Goal: Task Accomplishment & Management: Manage account settings

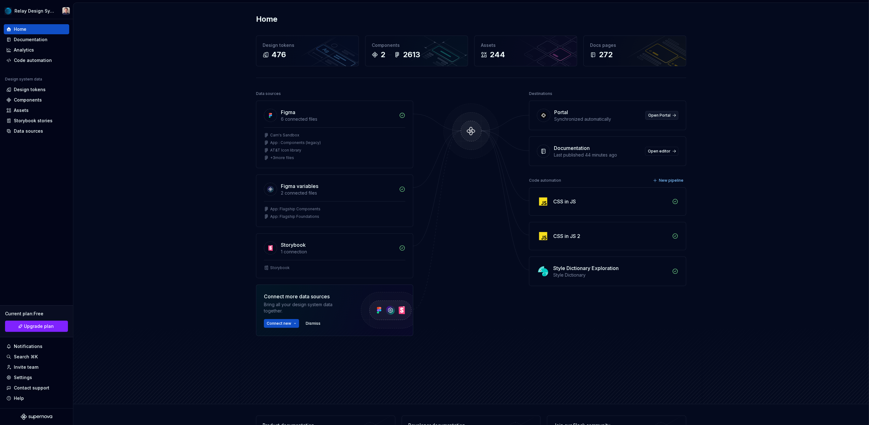
click at [669, 114] on span "Open Portal" at bounding box center [659, 115] width 22 height 5
click at [29, 90] on div "Design tokens" at bounding box center [30, 90] width 32 height 6
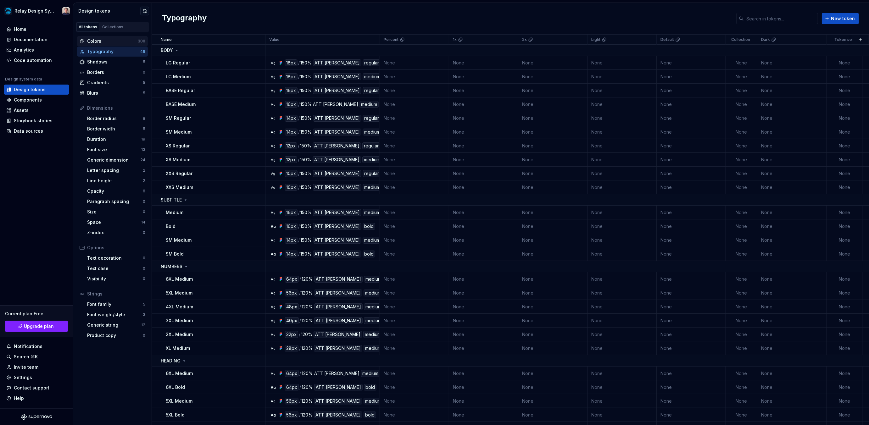
click at [101, 39] on div "Colors" at bounding box center [112, 41] width 51 height 6
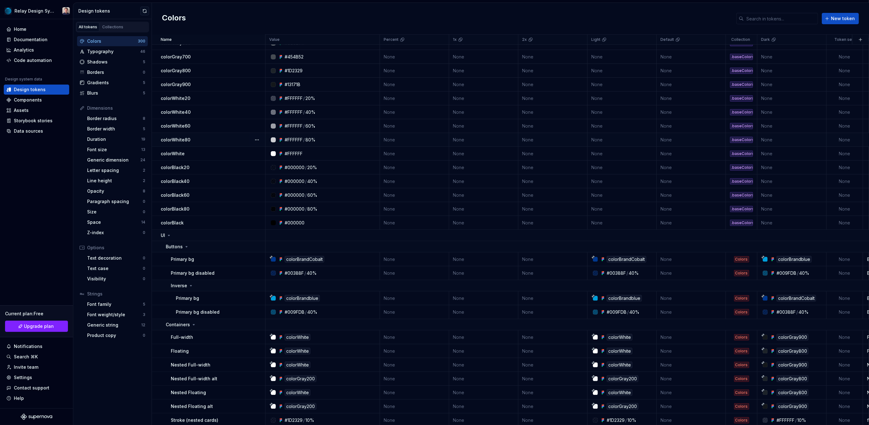
scroll to position [351, 0]
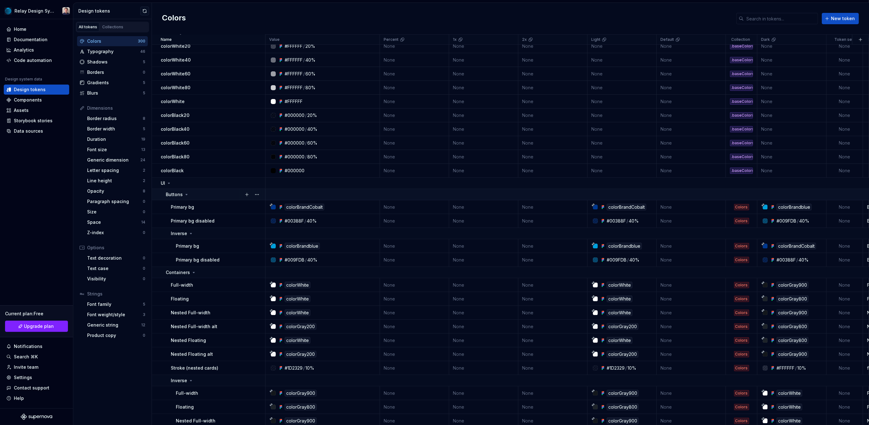
click at [187, 193] on icon at bounding box center [186, 194] width 5 height 5
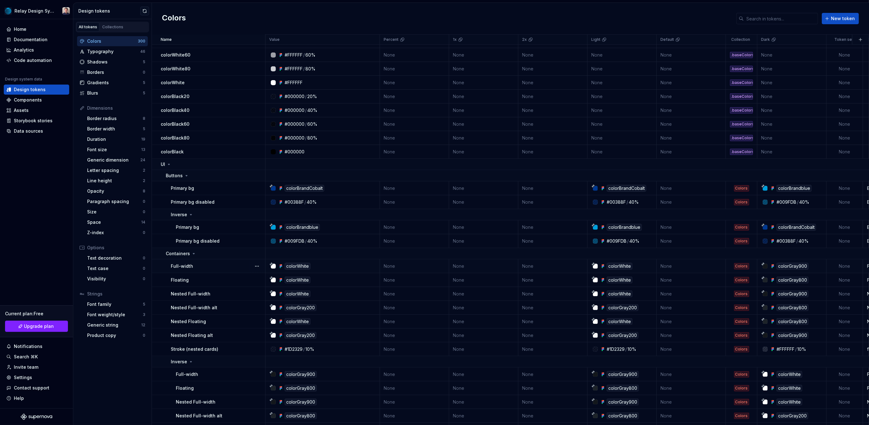
scroll to position [368, 0]
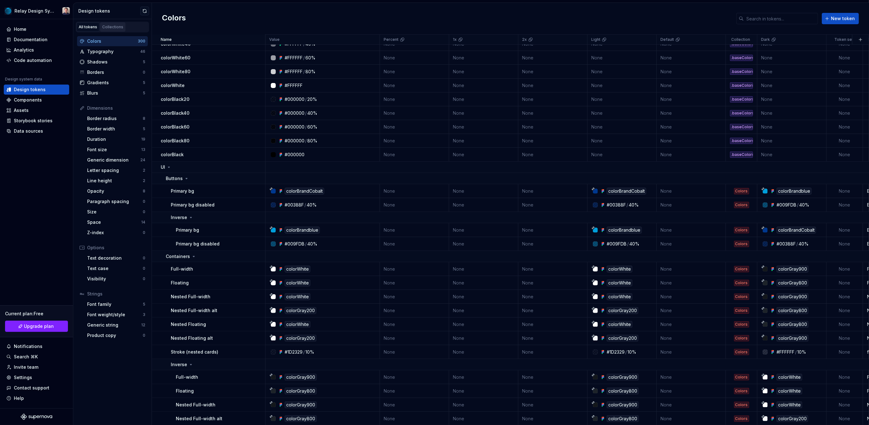
click at [115, 25] on div "Collections" at bounding box center [112, 27] width 21 height 5
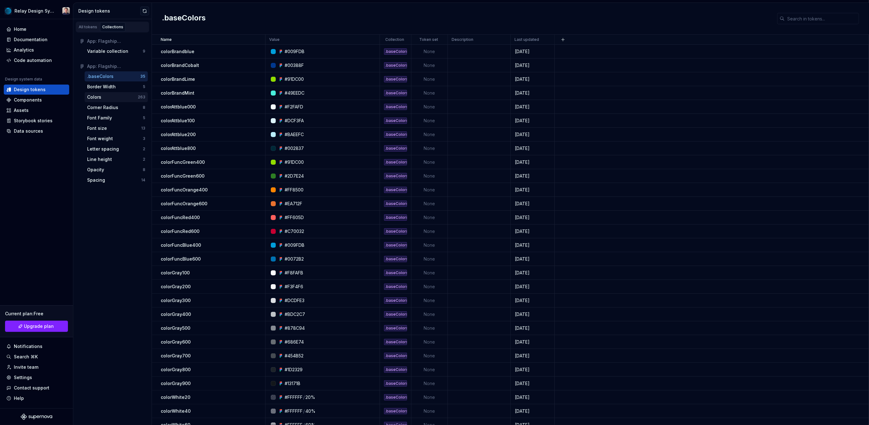
click at [104, 98] on div "Colors" at bounding box center [112, 97] width 51 height 6
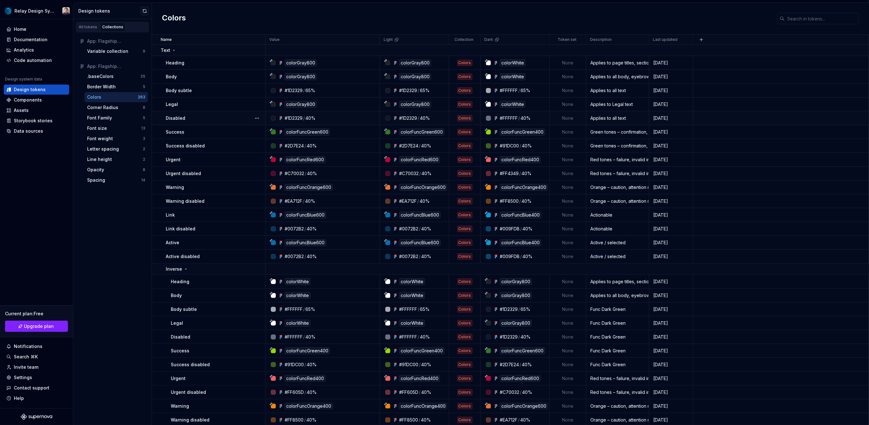
scroll to position [1, 0]
click at [174, 49] on icon at bounding box center [174, 49] width 2 height 1
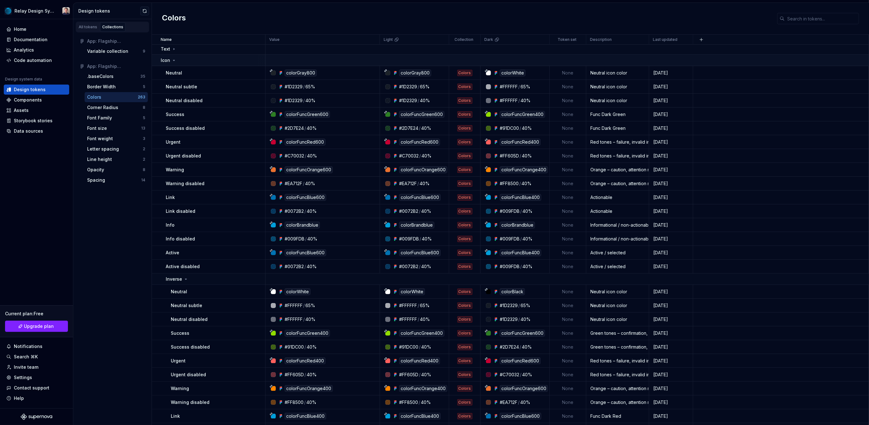
click at [174, 60] on icon at bounding box center [173, 60] width 5 height 5
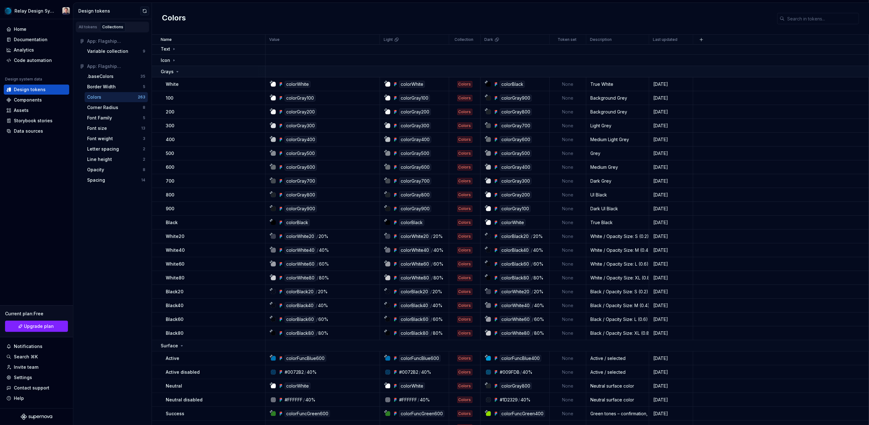
click at [177, 71] on icon at bounding box center [178, 71] width 2 height 1
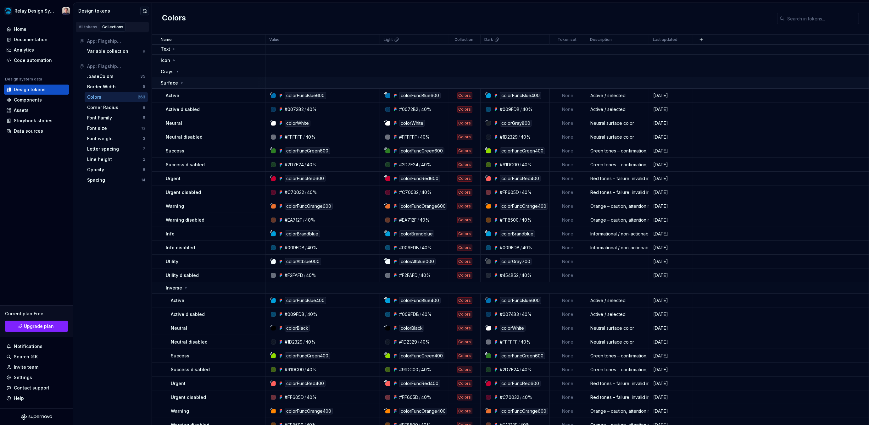
click at [181, 84] on icon at bounding box center [181, 83] width 5 height 5
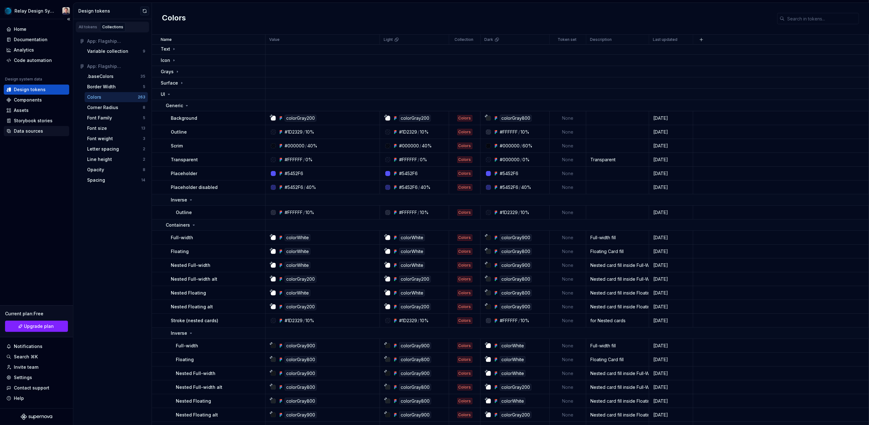
click at [46, 129] on div "Data sources" at bounding box center [36, 131] width 60 height 6
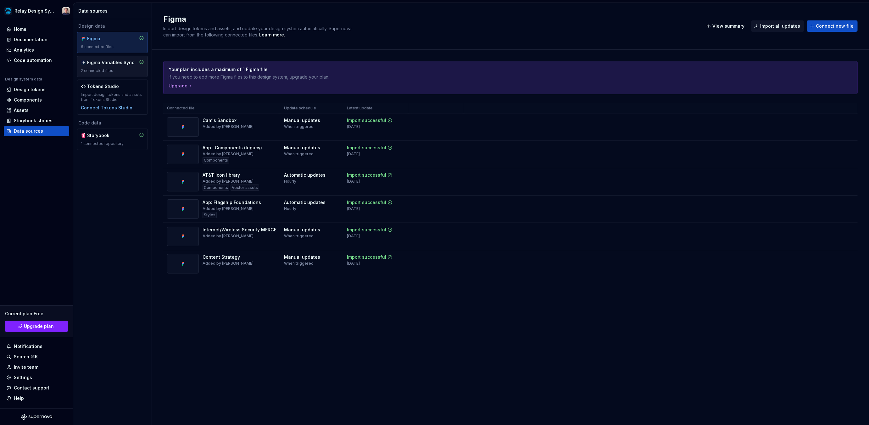
click at [127, 63] on div "Figma Variables Sync" at bounding box center [110, 62] width 47 height 6
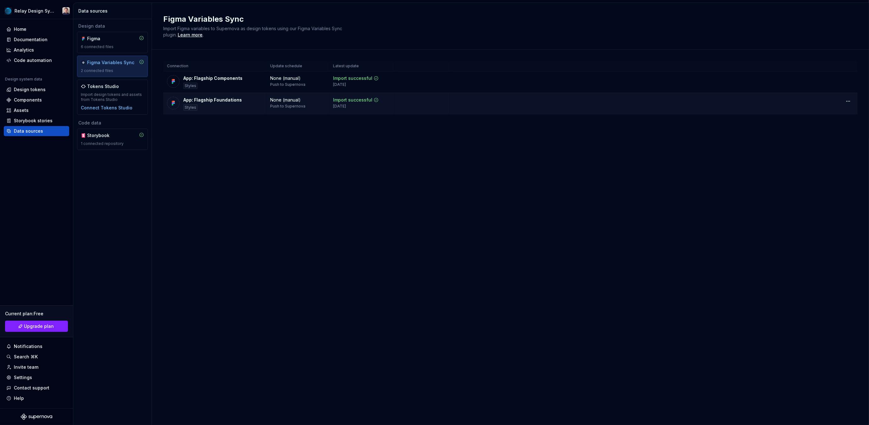
click at [386, 106] on div "Import successful [DATE]" at bounding box center [362, 103] width 58 height 12
click at [848, 101] on html "Relay Design System Home Documentation Analytics Code automation Design system …" at bounding box center [434, 212] width 869 height 425
click at [524, 100] on html "Relay Design System Home Documentation Analytics Code automation Design system …" at bounding box center [434, 212] width 869 height 425
click at [64, 9] on html "Relay Design System Home Documentation Analytics Code automation Design system …" at bounding box center [434, 212] width 869 height 425
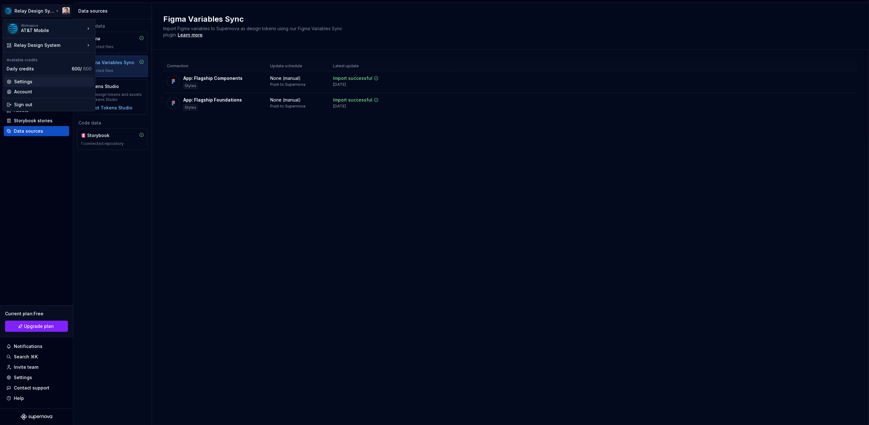
click at [48, 83] on div "Settings" at bounding box center [52, 82] width 77 height 6
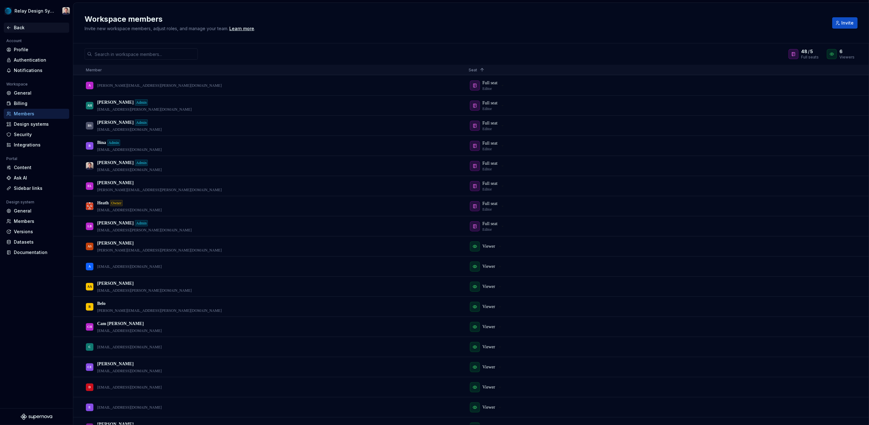
click at [16, 27] on div "Back" at bounding box center [40, 28] width 53 height 6
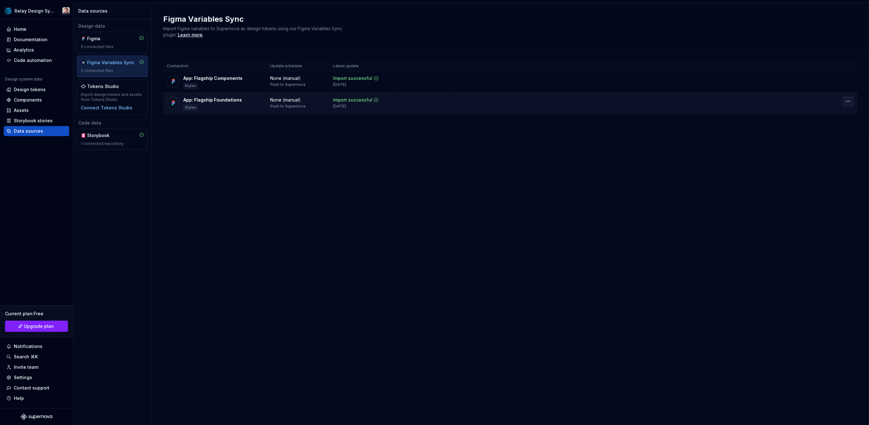
click at [850, 101] on html "Relay Design System Home Documentation Analytics Code automation Design system …" at bounding box center [434, 212] width 869 height 425
click at [839, 112] on div "Disconnect plugin" at bounding box center [844, 114] width 41 height 6
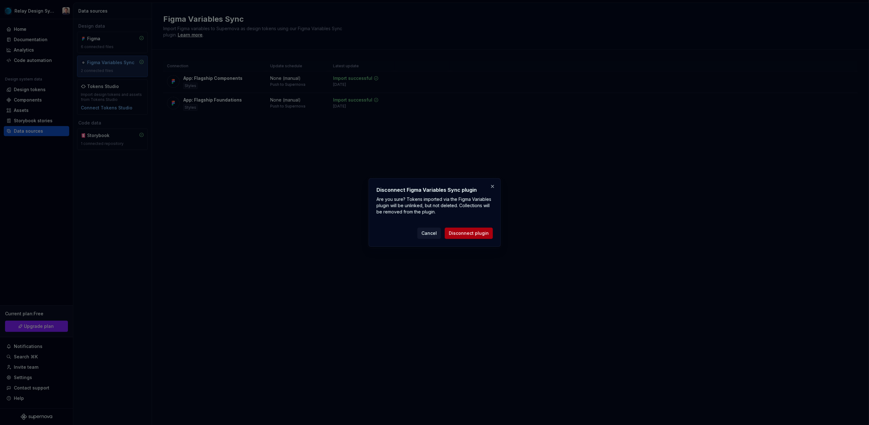
click at [479, 234] on span "Disconnect plugin" at bounding box center [469, 233] width 40 height 6
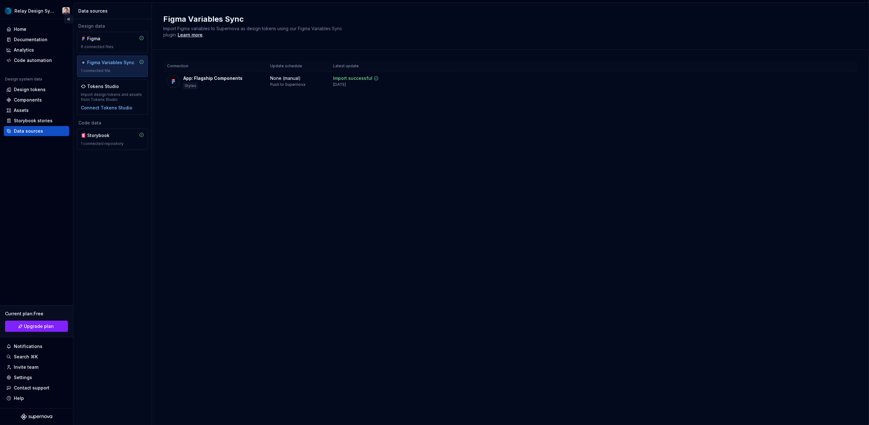
click at [68, 20] on button "Collapse sidebar" at bounding box center [68, 19] width 9 height 9
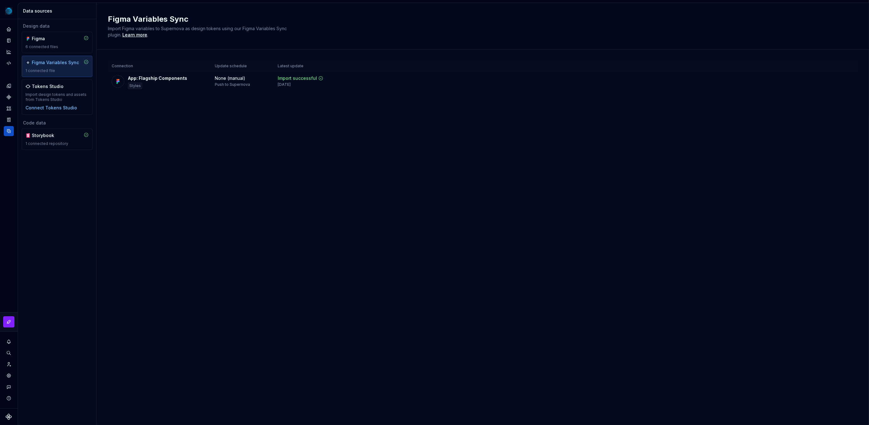
click at [31, 12] on div "Data sources" at bounding box center [58, 11] width 71 height 6
click at [6, 28] on icon "Home" at bounding box center [9, 29] width 6 height 6
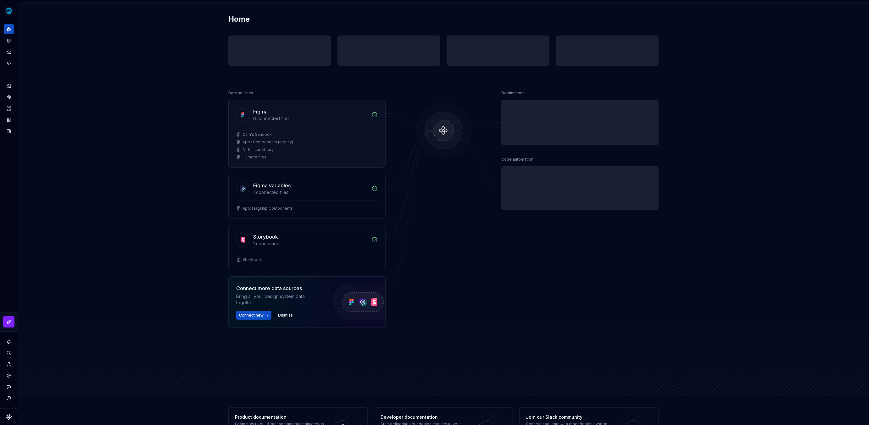
drag, startPoint x: 220, startPoint y: 126, endPoint x: 252, endPoint y: 142, distance: 35.7
click at [10, 86] on icon "Design tokens" at bounding box center [10, 86] width 2 height 4
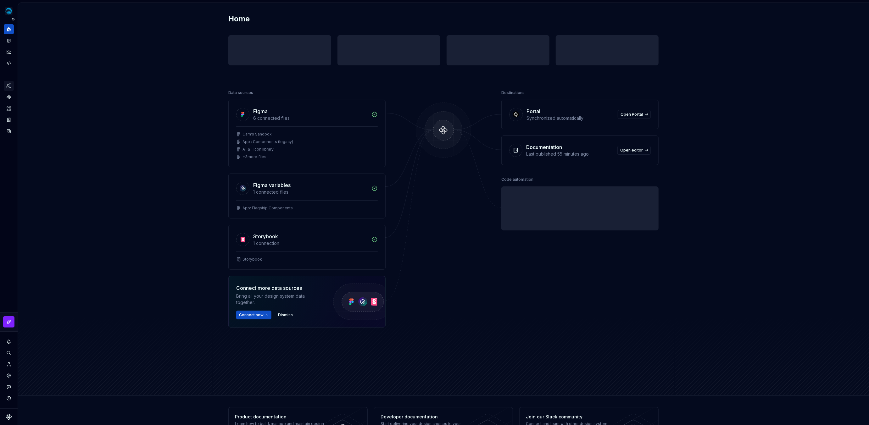
click at [11, 87] on icon "Design tokens" at bounding box center [9, 86] width 6 height 6
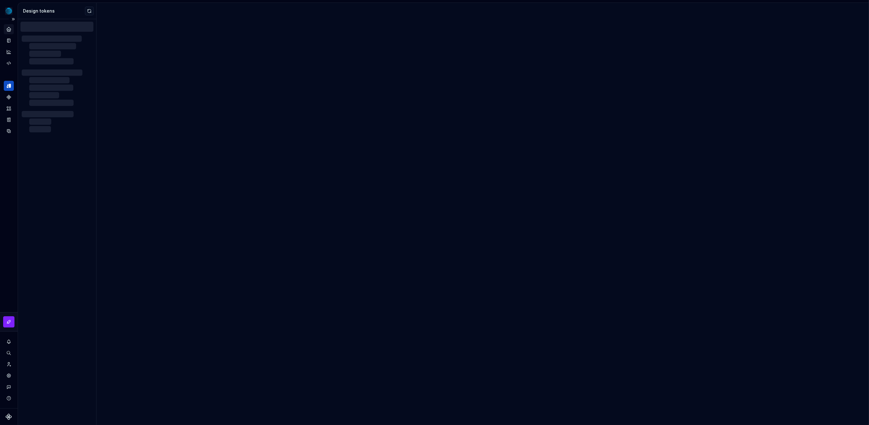
click at [9, 30] on icon "Home" at bounding box center [9, 29] width 6 height 6
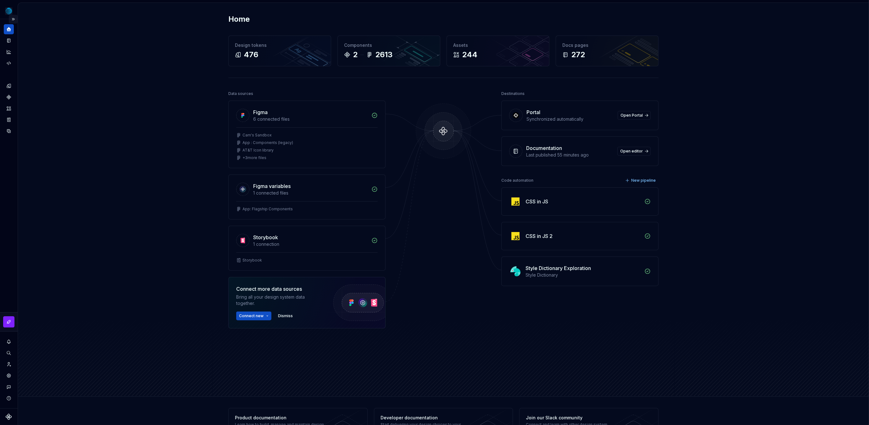
click at [11, 18] on button "Expand sidebar" at bounding box center [13, 19] width 9 height 9
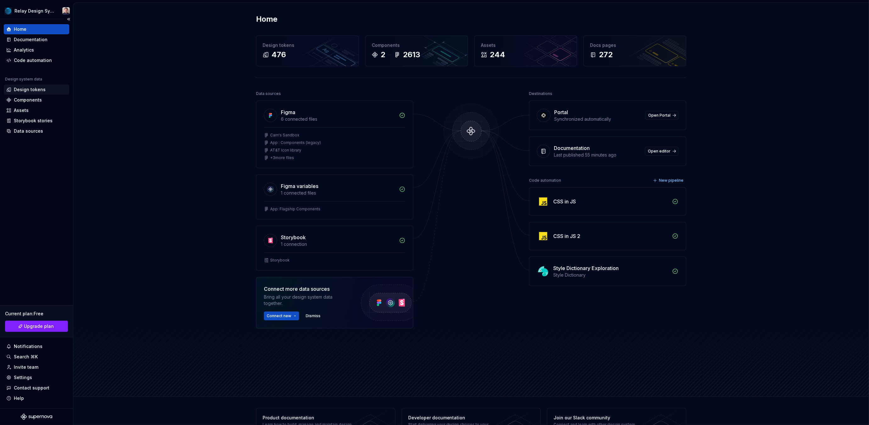
click at [20, 91] on div "Design tokens" at bounding box center [30, 90] width 32 height 6
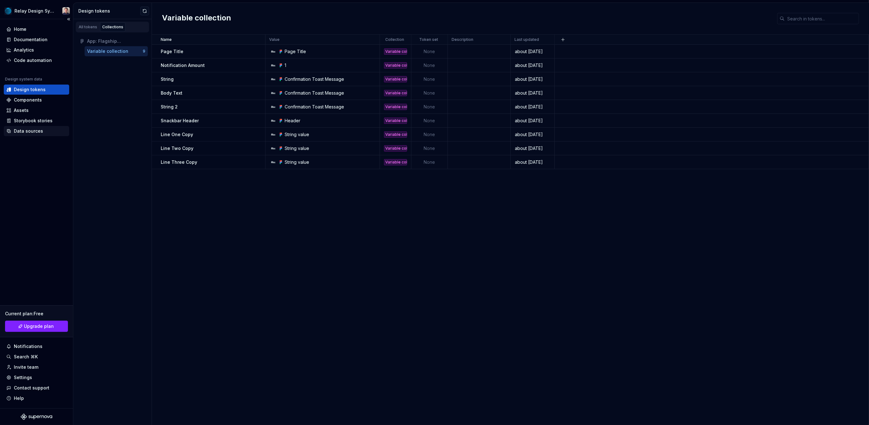
click at [33, 130] on div "Data sources" at bounding box center [28, 131] width 29 height 6
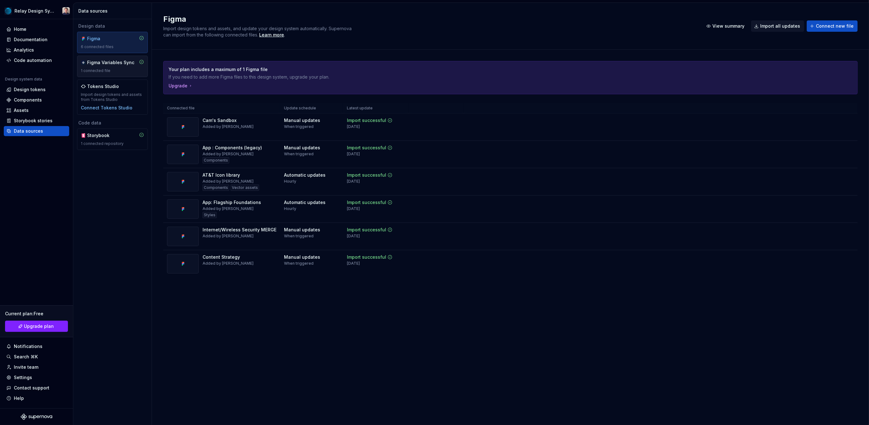
click at [103, 71] on div "1 connected file" at bounding box center [112, 70] width 63 height 5
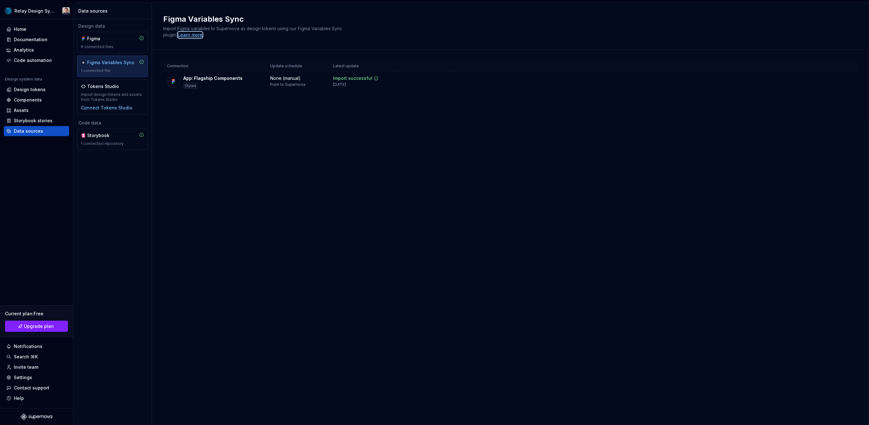
click at [188, 34] on div "Learn more" at bounding box center [190, 35] width 25 height 6
click at [400, 152] on div "Figma Variables Sync Import Figma variables to Supernova as design tokens using…" at bounding box center [510, 214] width 717 height 423
click at [42, 89] on div "Design tokens" at bounding box center [30, 90] width 32 height 6
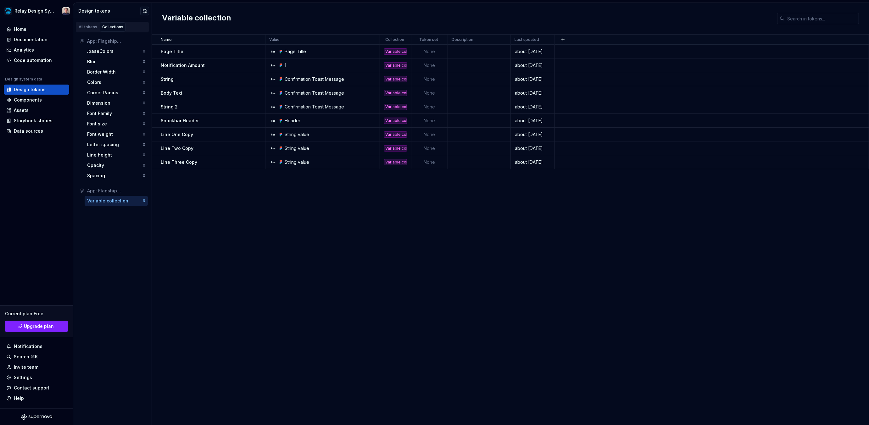
click at [122, 42] on div "App: Flagship Foundations" at bounding box center [116, 41] width 58 height 6
click at [105, 79] on div "Colors" at bounding box center [112, 82] width 51 height 6
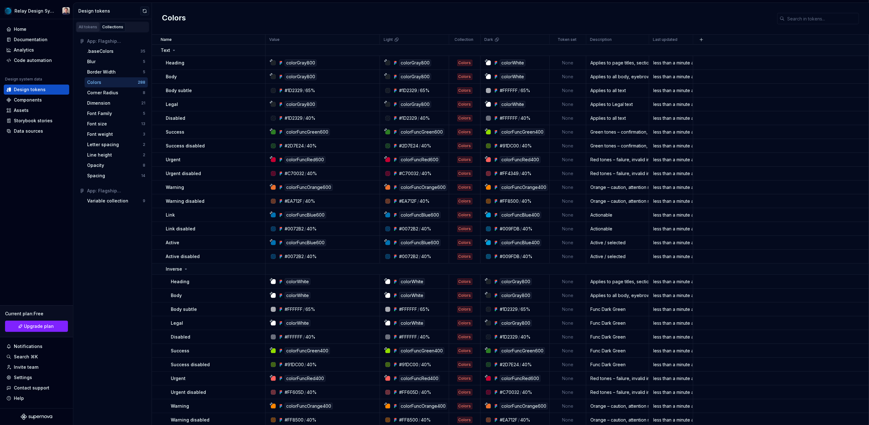
click at [88, 27] on div "All tokens" at bounding box center [88, 27] width 19 height 5
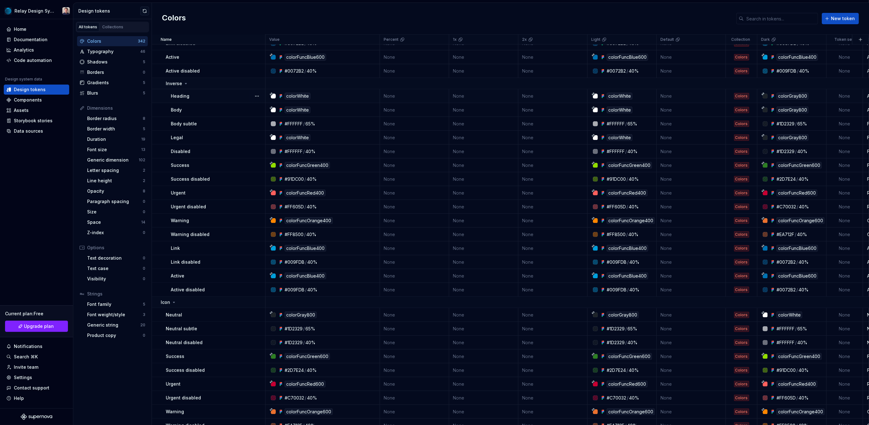
scroll to position [683, 0]
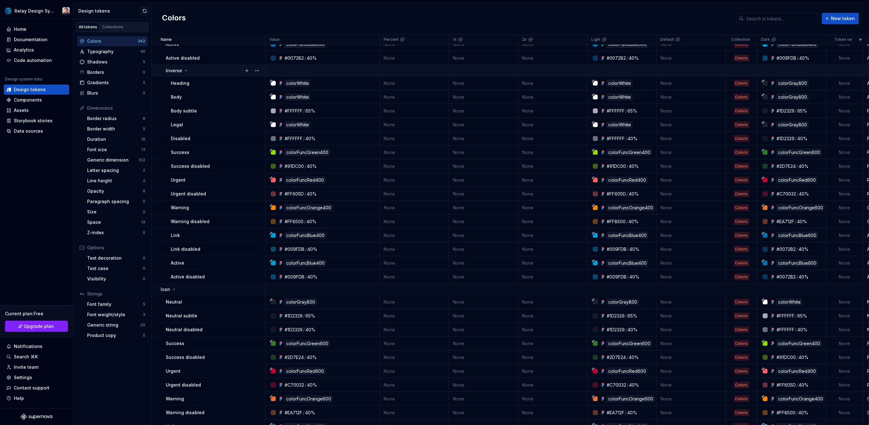
click at [183, 70] on icon at bounding box center [185, 70] width 5 height 5
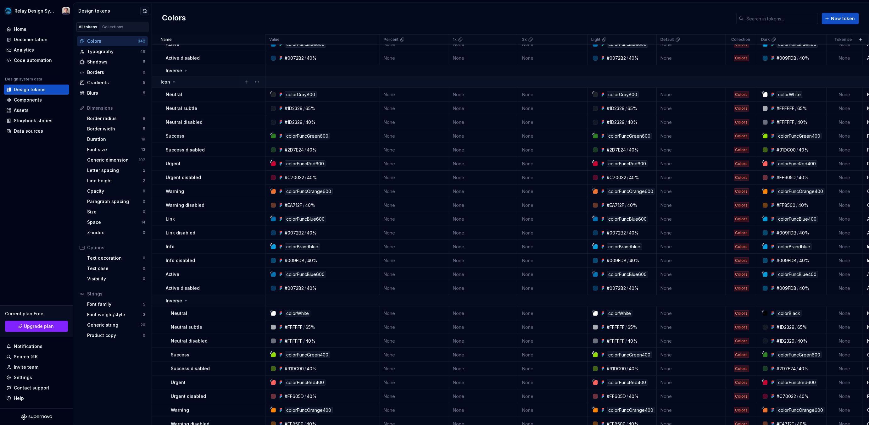
click at [174, 82] on icon at bounding box center [173, 82] width 5 height 5
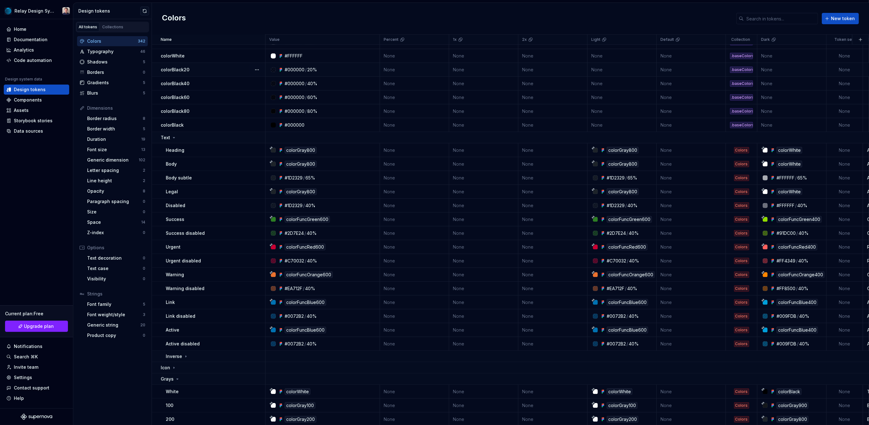
scroll to position [385, 0]
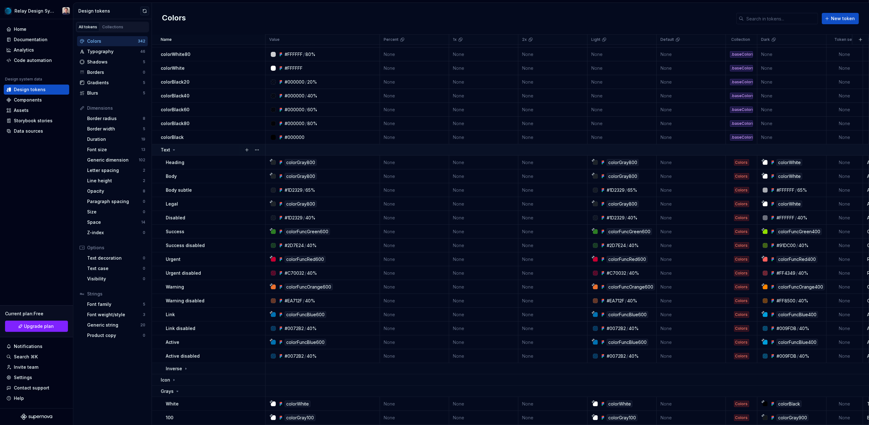
click at [174, 149] on icon at bounding box center [173, 150] width 5 height 5
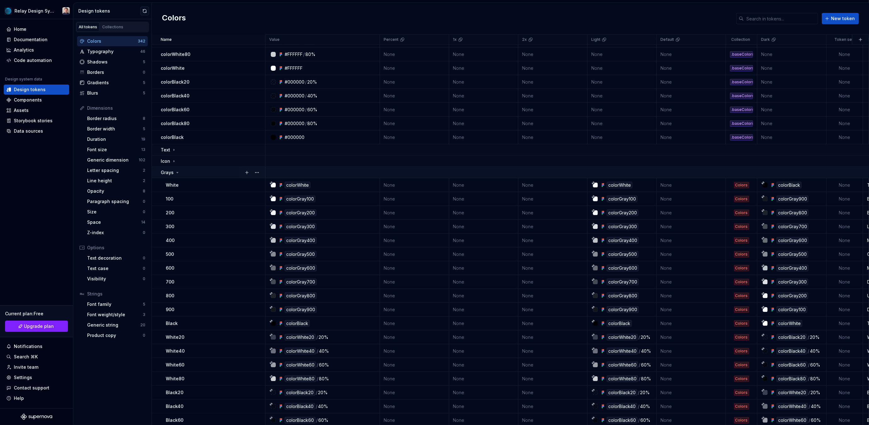
click at [177, 171] on icon at bounding box center [177, 172] width 5 height 5
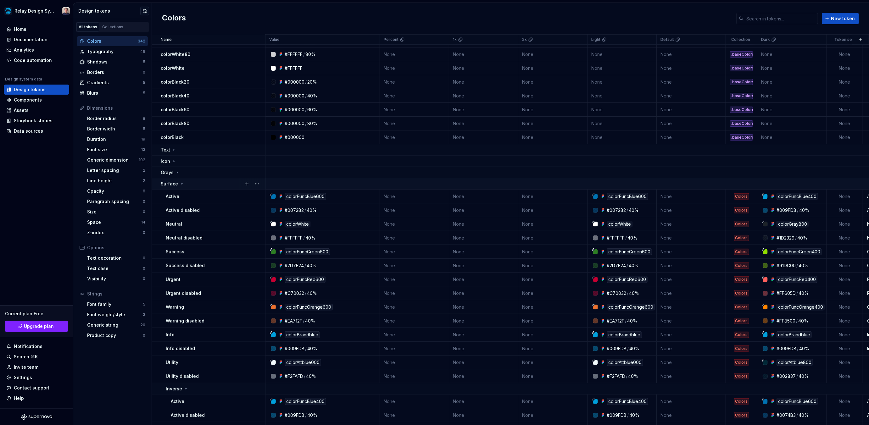
click at [180, 184] on icon at bounding box center [181, 184] width 5 height 5
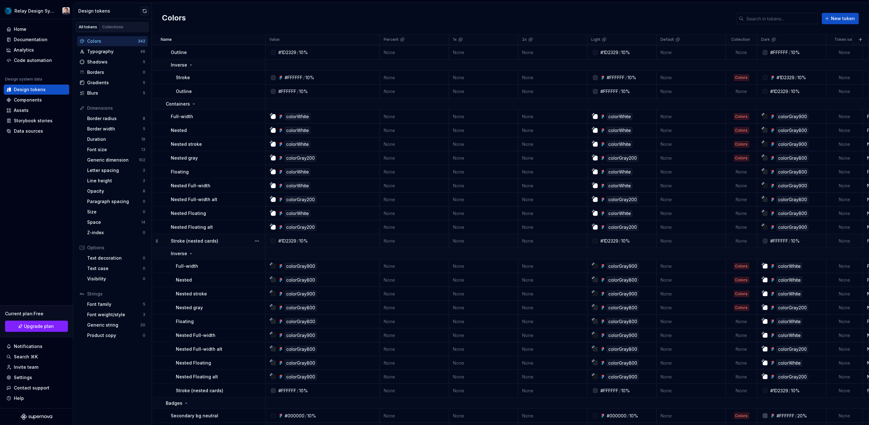
scroll to position [663, 0]
click at [258, 169] on button "button" at bounding box center [257, 171] width 9 height 9
click at [233, 169] on html "Relay Design System Home Documentation Analytics Code automation Design system …" at bounding box center [434, 212] width 869 height 425
click at [255, 169] on button "button" at bounding box center [257, 171] width 9 height 9
click at [266, 204] on div "Delete token" at bounding box center [284, 206] width 41 height 6
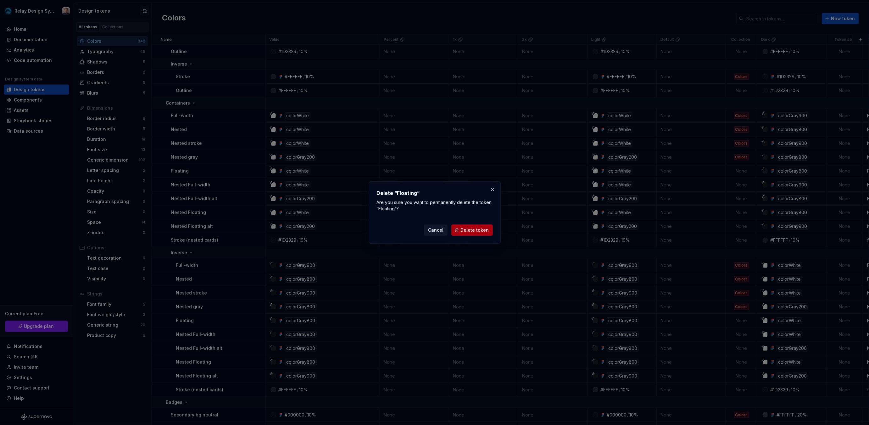
click at [471, 232] on span "Delete token" at bounding box center [475, 230] width 28 height 6
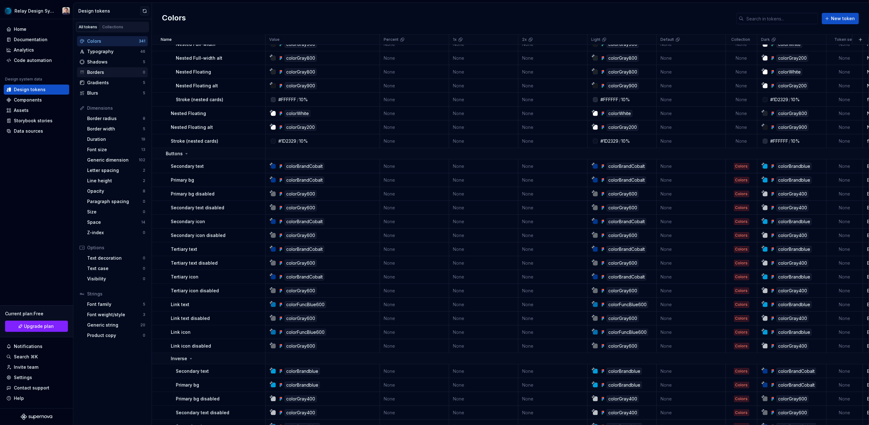
scroll to position [373, 0]
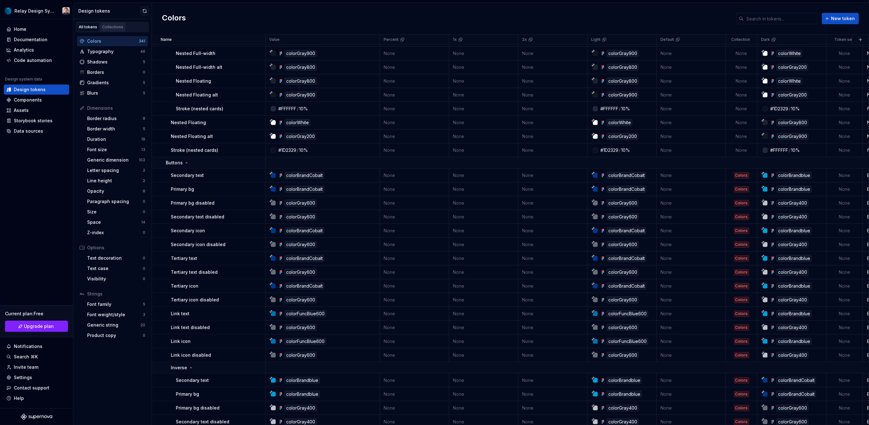
click at [114, 29] on div "Collections" at bounding box center [112, 27] width 21 height 5
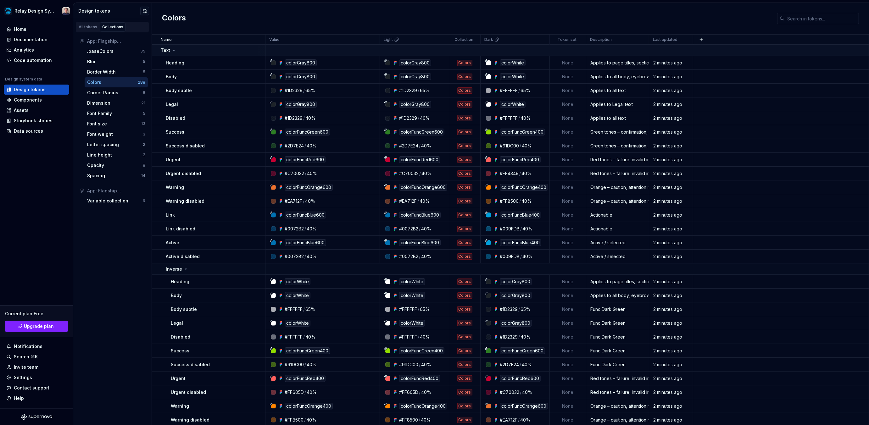
click at [172, 50] on icon at bounding box center [173, 50] width 5 height 5
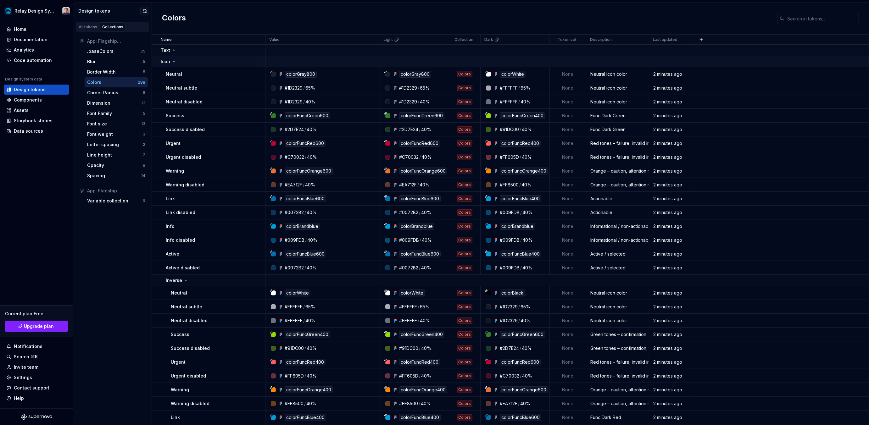
click at [173, 61] on icon at bounding box center [174, 61] width 2 height 1
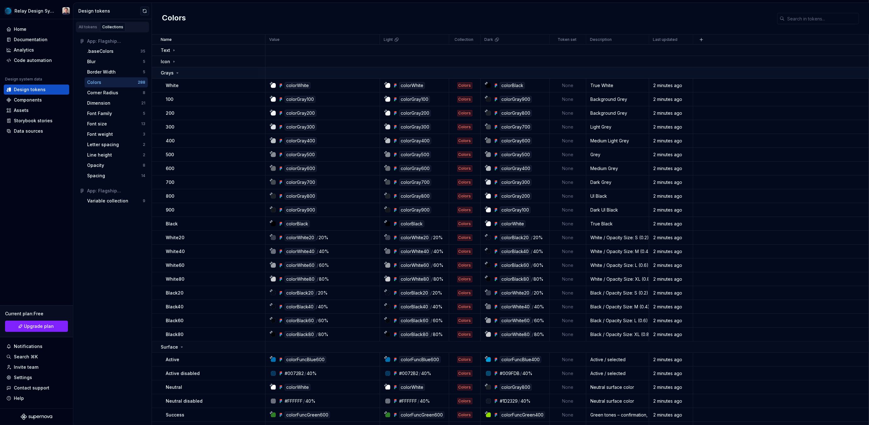
click at [175, 71] on icon at bounding box center [177, 72] width 5 height 5
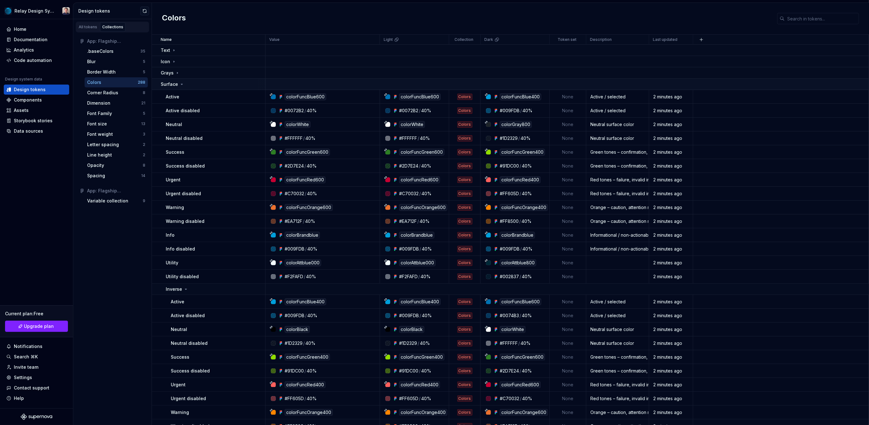
click at [181, 84] on icon at bounding box center [182, 84] width 2 height 1
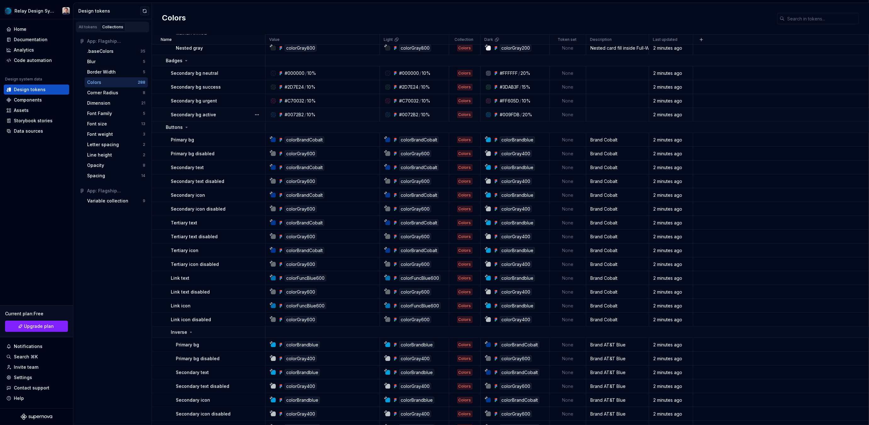
scroll to position [298, 0]
click at [187, 127] on icon at bounding box center [186, 128] width 5 height 5
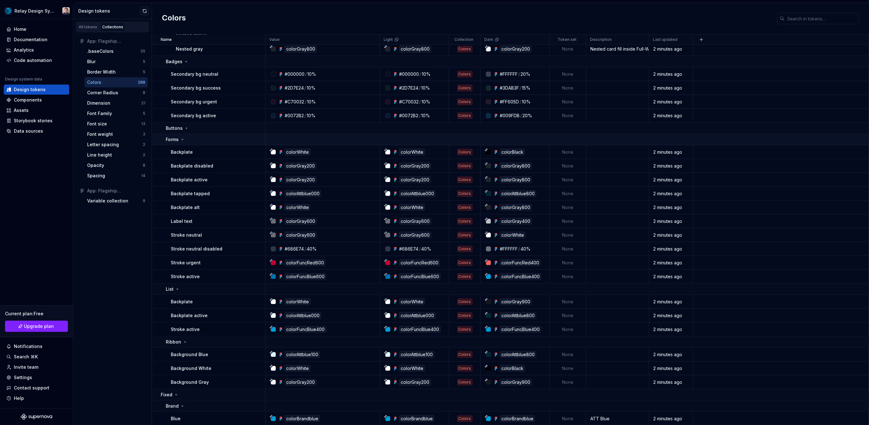
click at [182, 139] on icon at bounding box center [183, 139] width 2 height 1
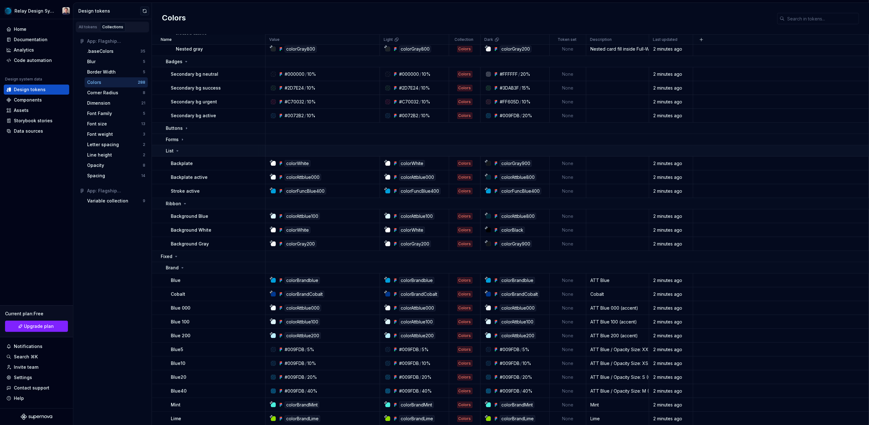
drag, startPoint x: 178, startPoint y: 150, endPoint x: 184, endPoint y: 147, distance: 6.8
click at [179, 150] on icon at bounding box center [177, 151] width 5 height 5
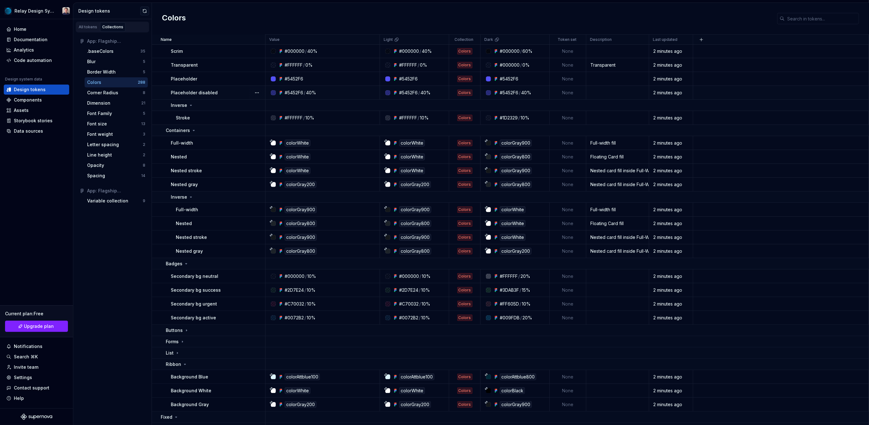
scroll to position [97, 0]
click at [88, 27] on div "All tokens" at bounding box center [88, 27] width 19 height 5
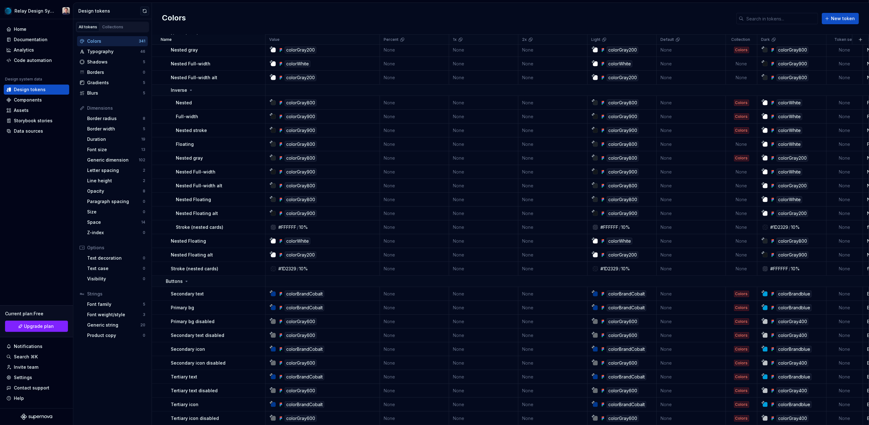
scroll to position [4, 0]
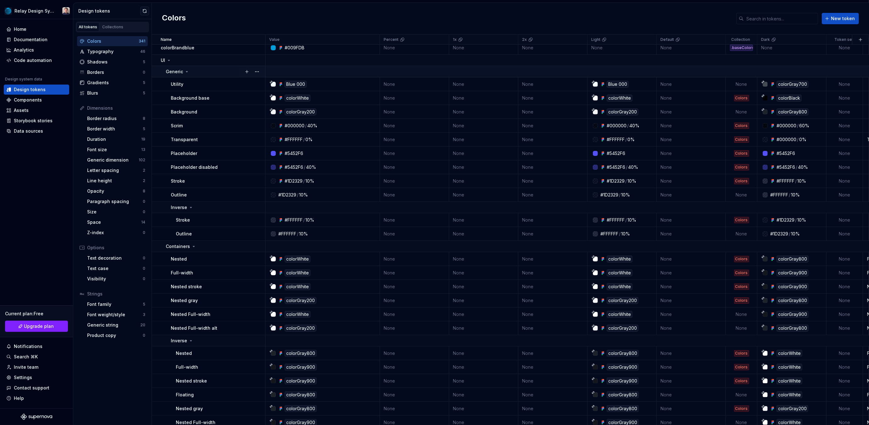
click at [186, 70] on icon at bounding box center [186, 71] width 5 height 5
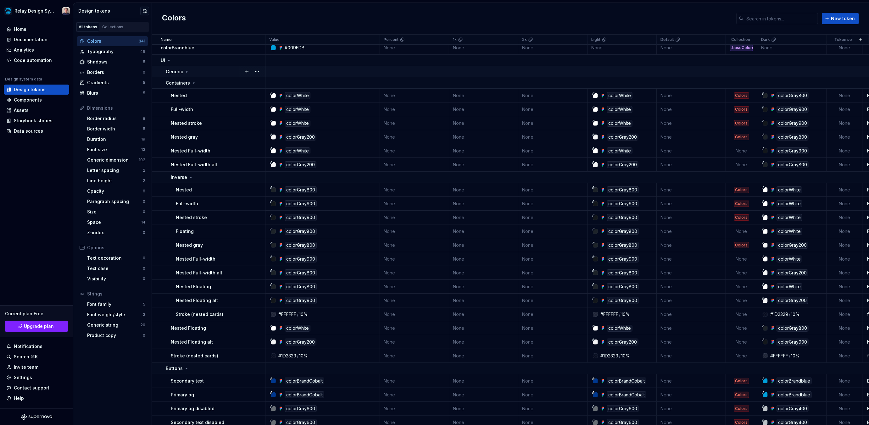
click at [185, 70] on icon at bounding box center [186, 71] width 5 height 5
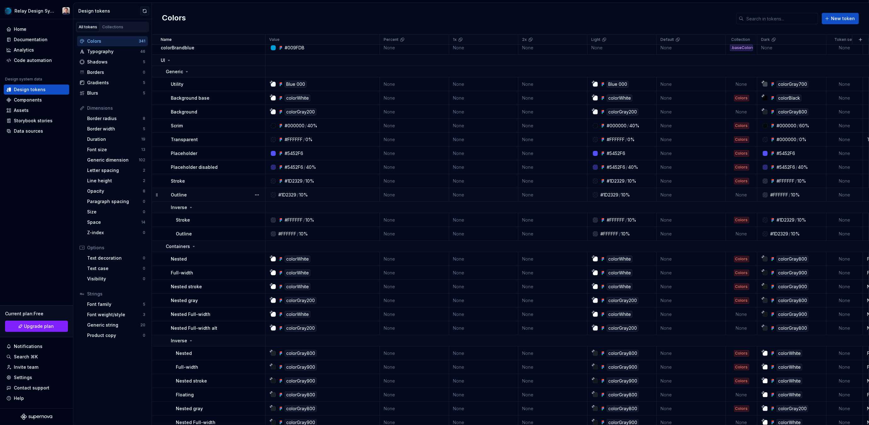
click at [205, 195] on div "Outline" at bounding box center [218, 195] width 94 height 6
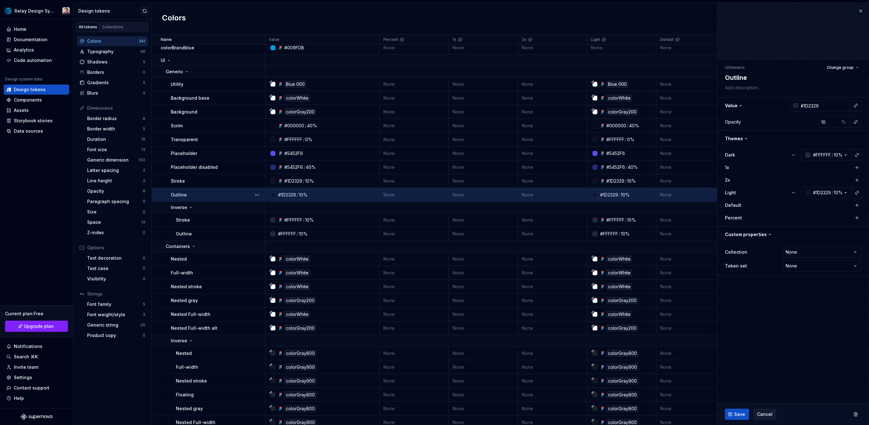
scroll to position [4, 0]
click at [255, 194] on button "button" at bounding box center [257, 195] width 9 height 9
click at [270, 229] on div "Delete token" at bounding box center [284, 230] width 41 height 6
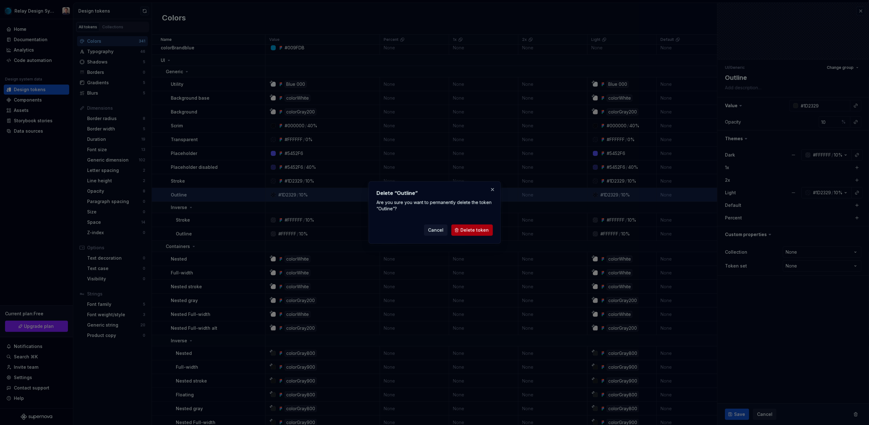
click at [477, 231] on span "Delete token" at bounding box center [475, 230] width 28 height 6
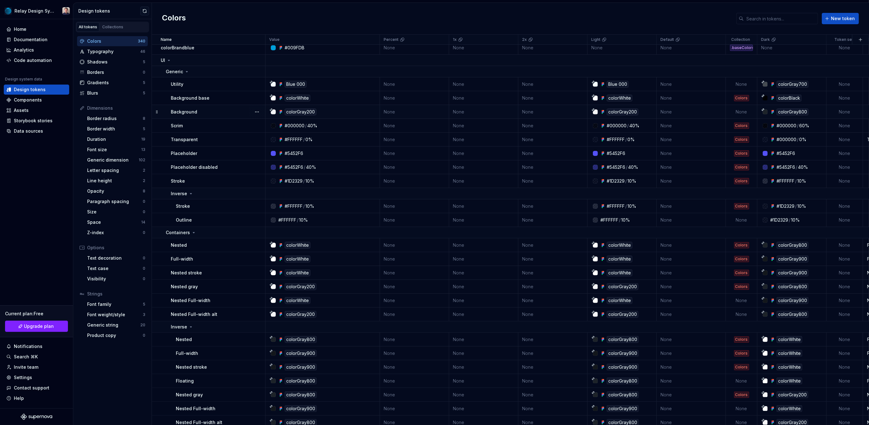
click at [211, 109] on div "Background" at bounding box center [218, 112] width 94 height 6
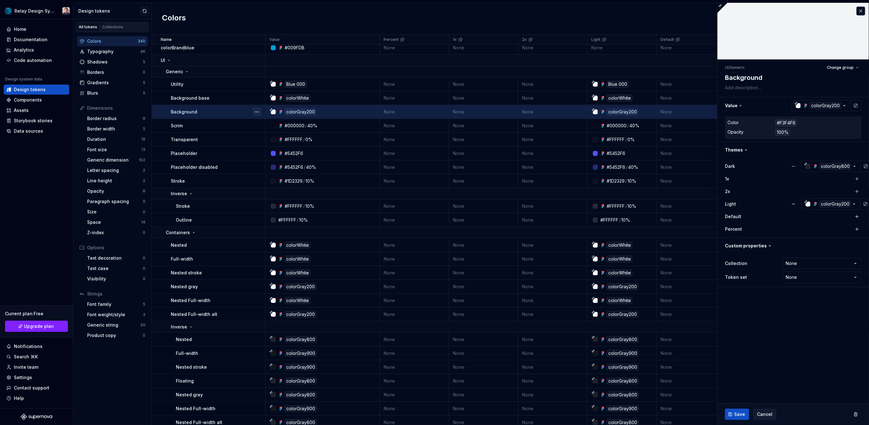
click at [255, 112] on button "button" at bounding box center [257, 112] width 9 height 9
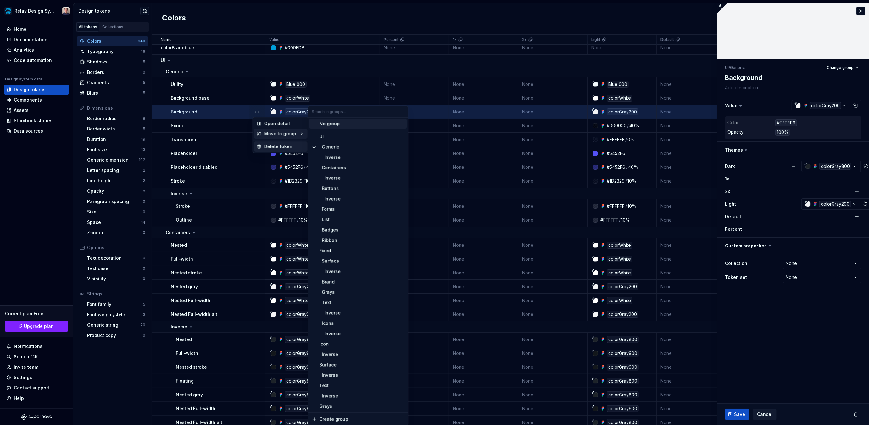
click at [270, 146] on div "Delete token" at bounding box center [284, 146] width 41 height 6
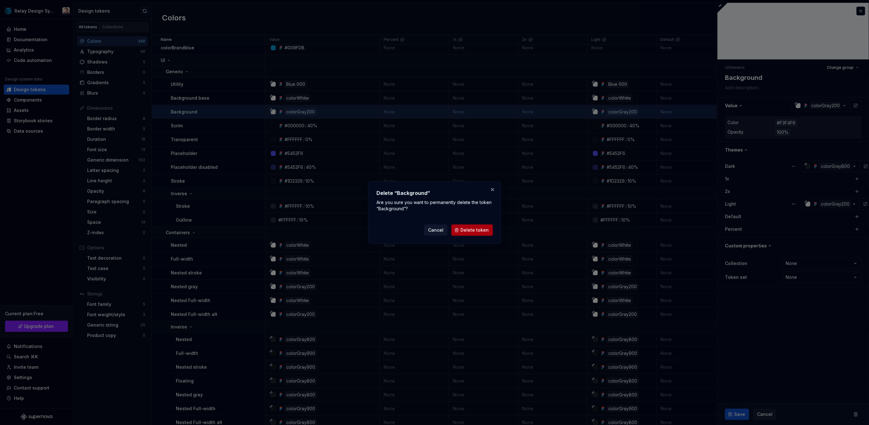
click at [474, 232] on span "Delete token" at bounding box center [475, 230] width 28 height 6
type textarea "*"
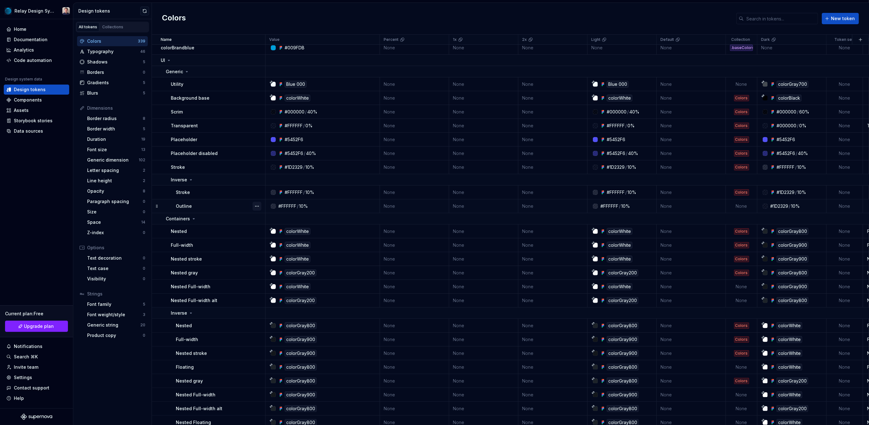
click at [257, 205] on button "button" at bounding box center [257, 206] width 9 height 9
click at [272, 240] on div "Delete token" at bounding box center [284, 241] width 41 height 6
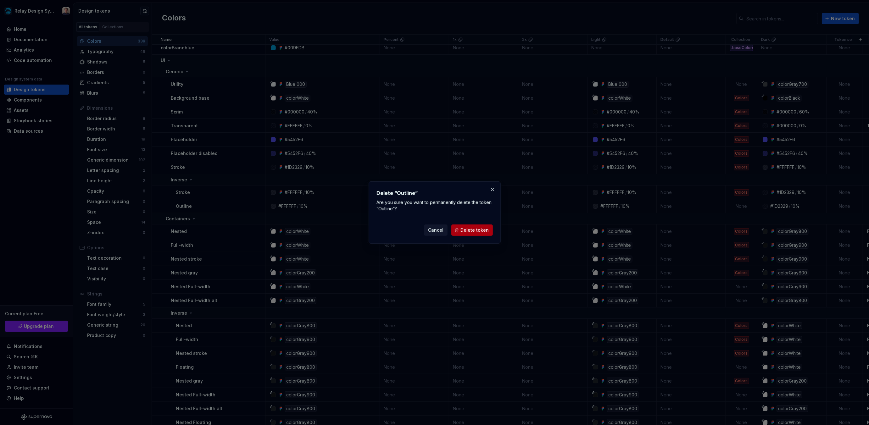
click at [474, 230] on span "Delete token" at bounding box center [475, 230] width 28 height 6
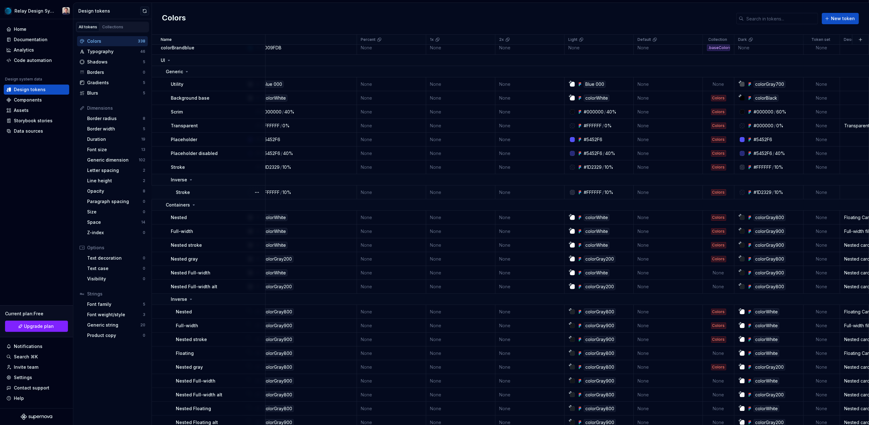
scroll to position [4, 0]
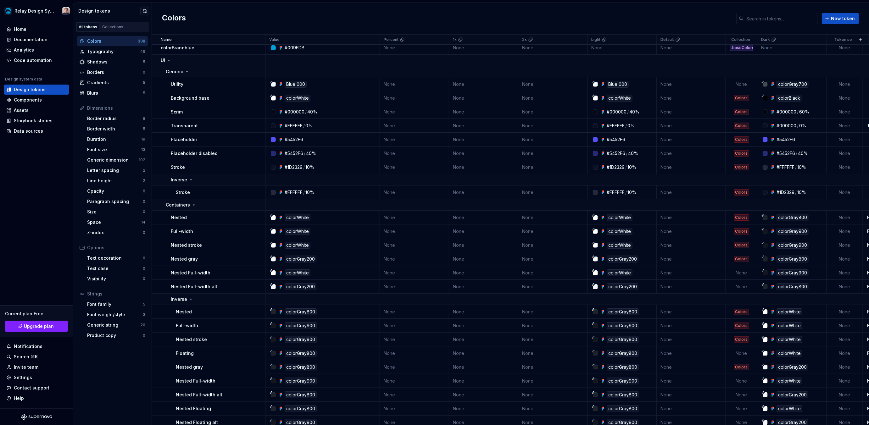
click at [89, 26] on div "All tokens" at bounding box center [88, 27] width 19 height 5
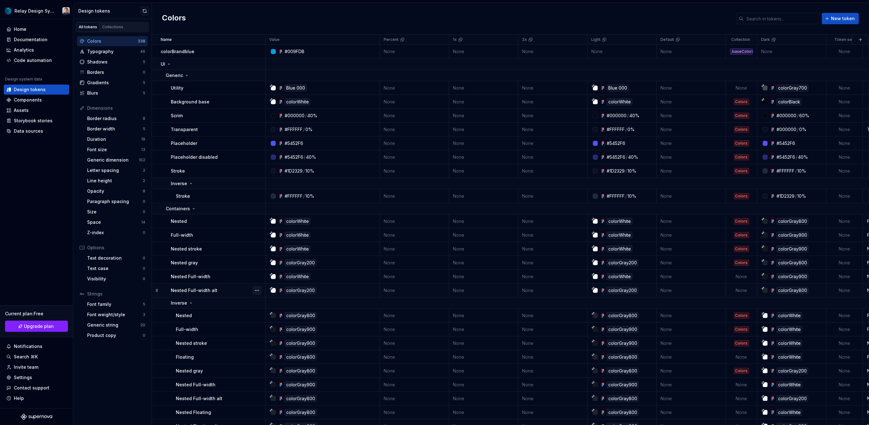
click at [255, 291] on button "button" at bounding box center [257, 290] width 9 height 9
click at [280, 325] on div "Delete token" at bounding box center [284, 326] width 41 height 6
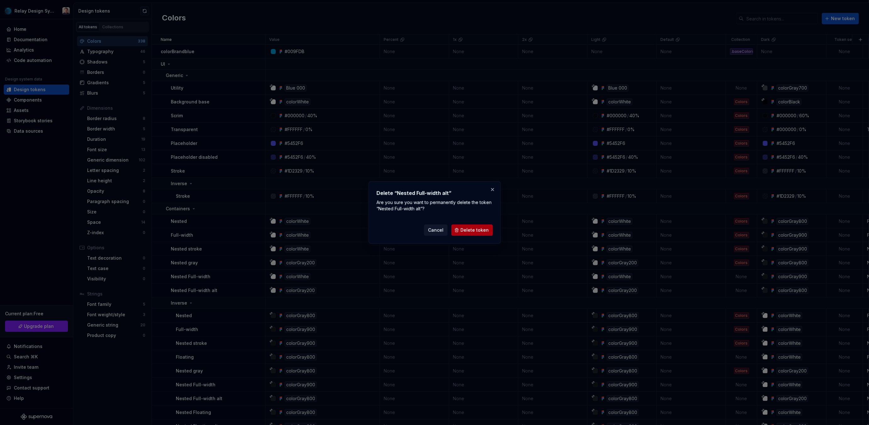
click at [483, 230] on span "Delete token" at bounding box center [475, 230] width 28 height 6
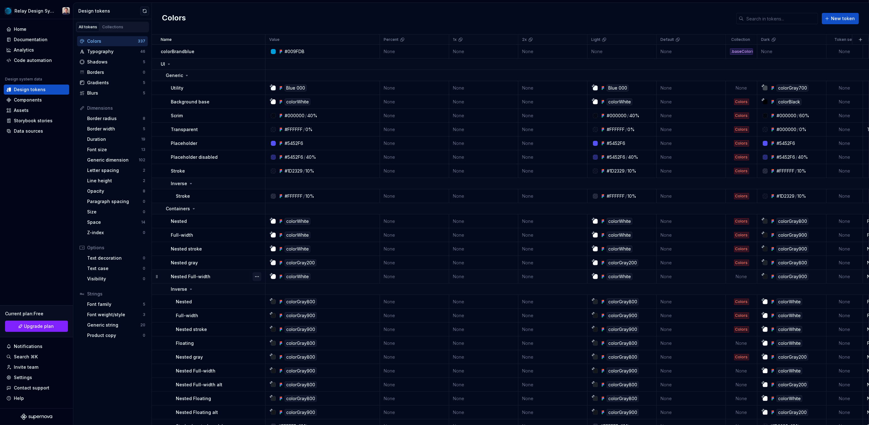
click at [257, 276] on button "button" at bounding box center [257, 276] width 9 height 9
click at [270, 310] on div "Delete token" at bounding box center [284, 312] width 41 height 6
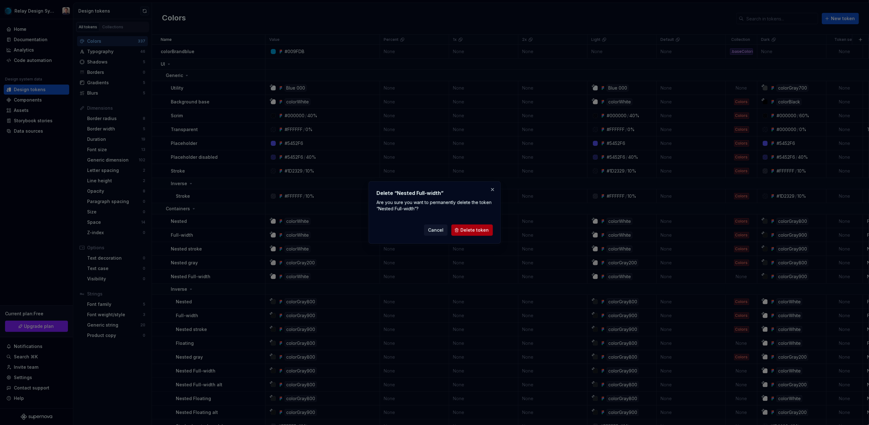
click at [463, 230] on span "Delete token" at bounding box center [475, 230] width 28 height 6
